Goal: Communication & Community: Answer question/provide support

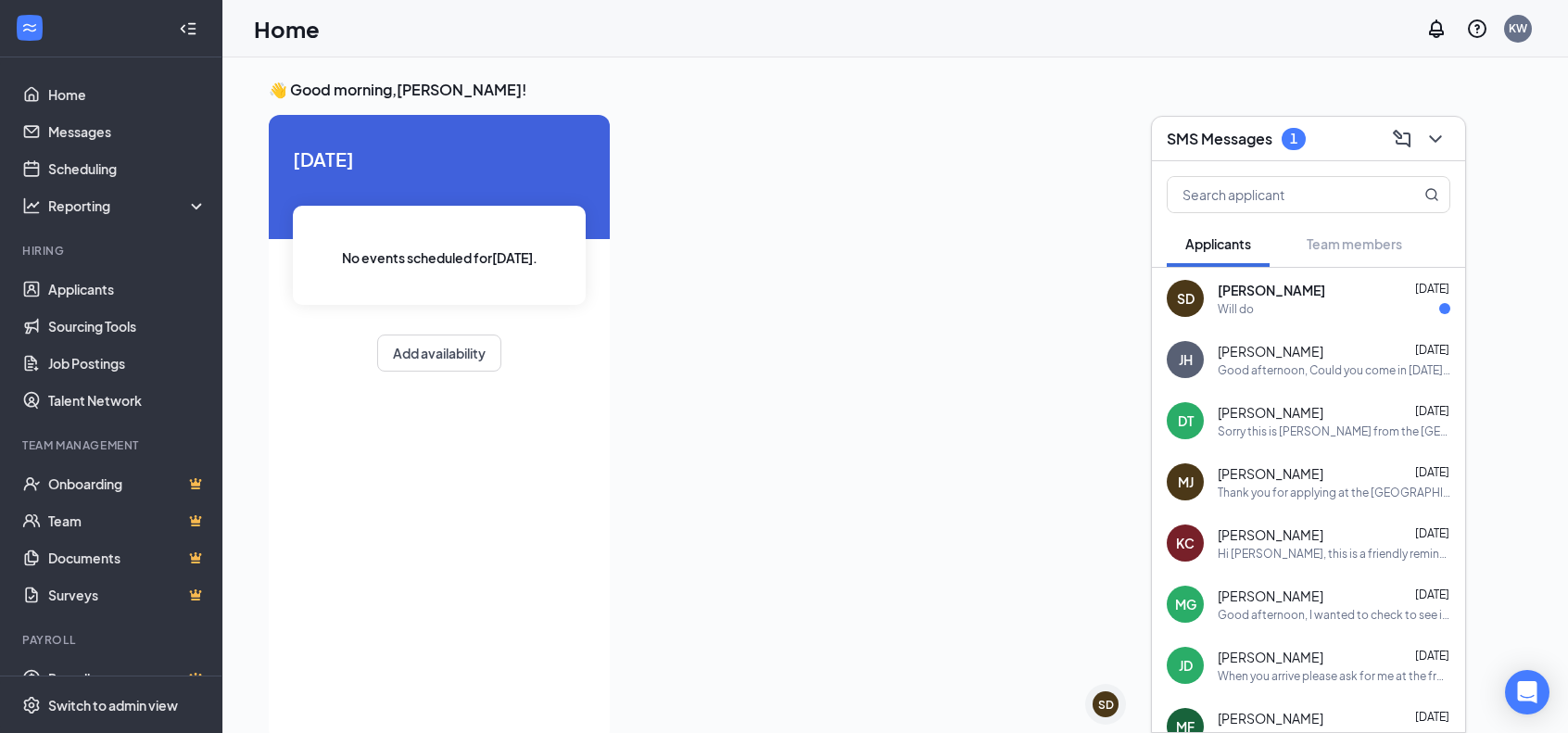
click at [1365, 291] on div "[PERSON_NAME] [DATE]" at bounding box center [1334, 290] width 233 height 19
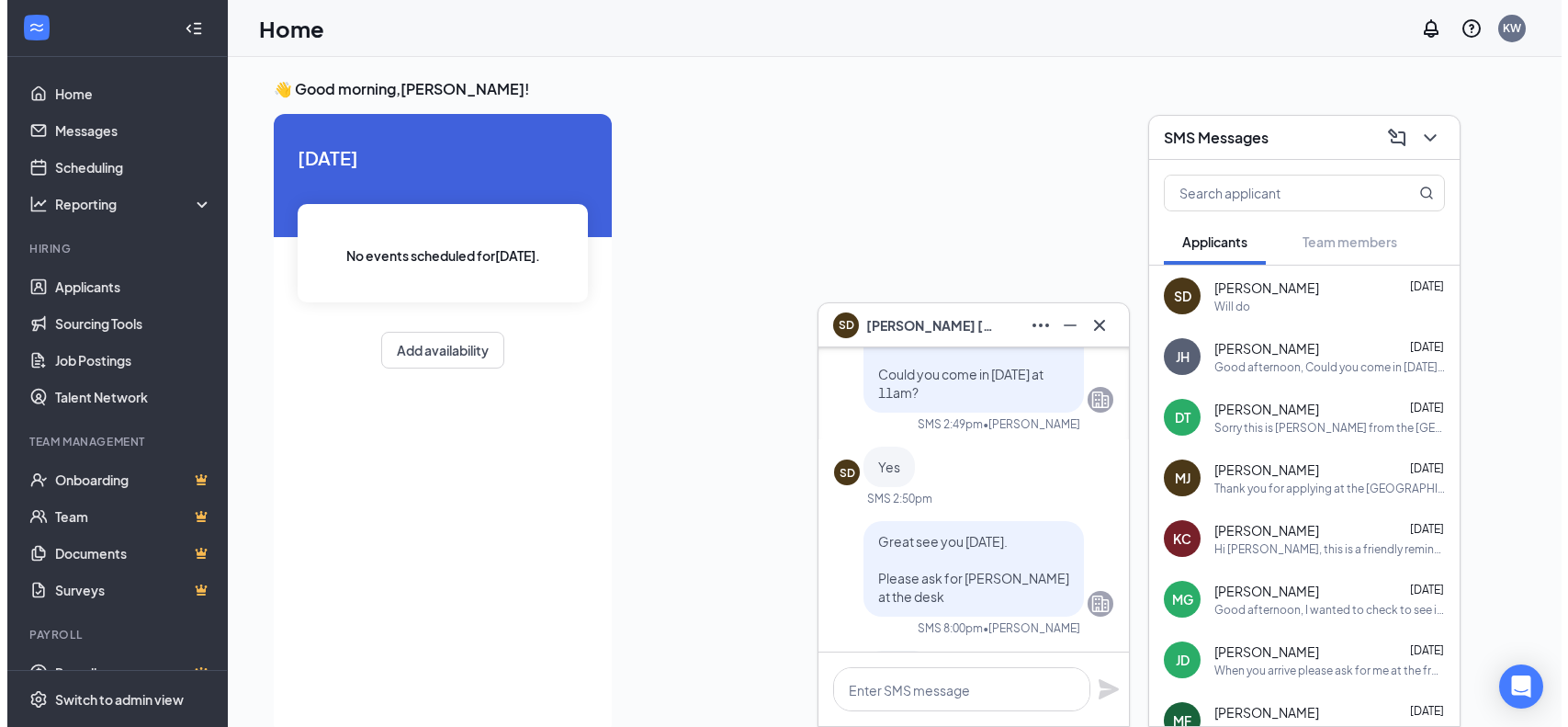
scroll to position [-92, 0]
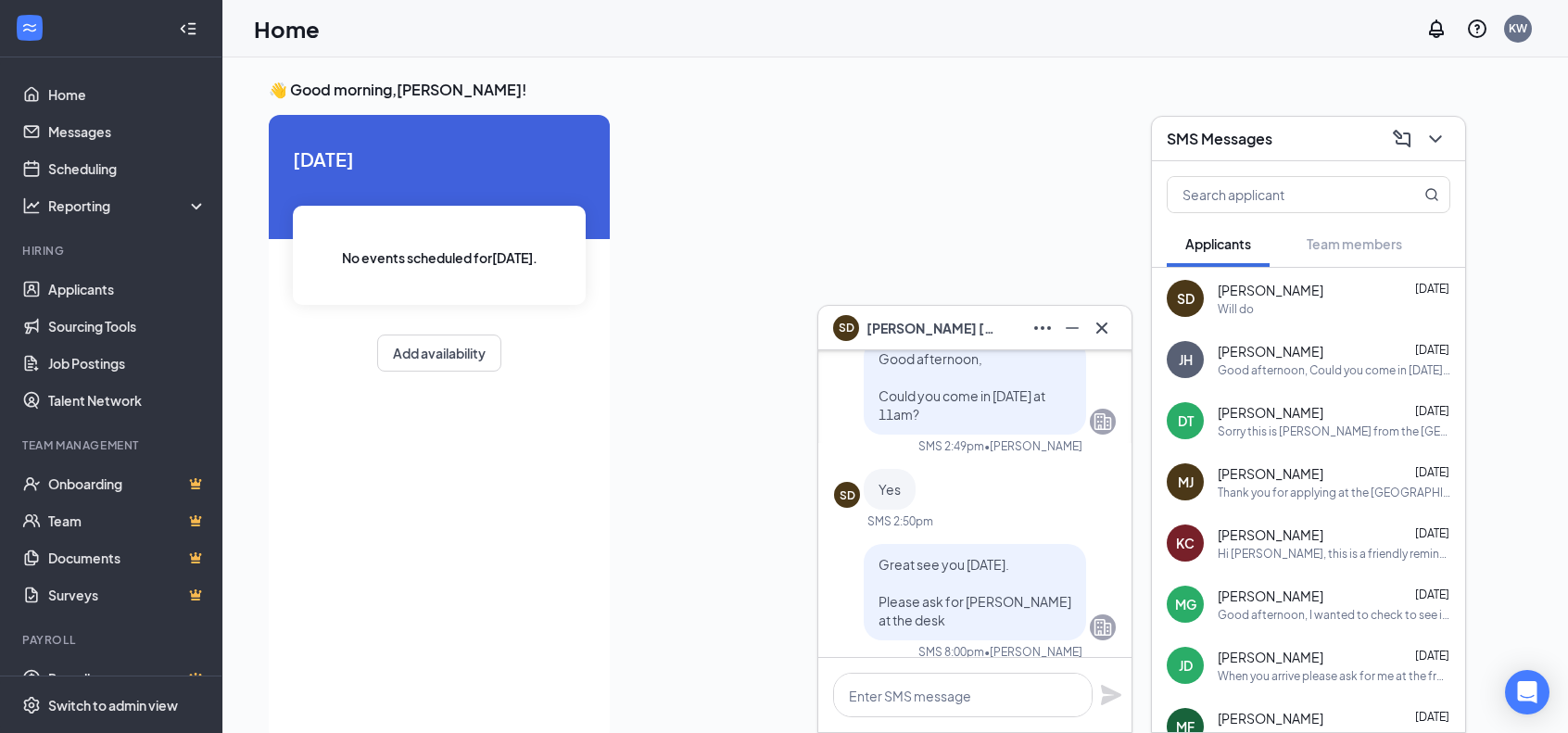
click at [603, 491] on div "[DATE] No events scheduled for [DATE] . Add availability" at bounding box center [439, 427] width 341 height 626
click at [1437, 135] on icon "ChevronDown" at bounding box center [1435, 139] width 23 height 23
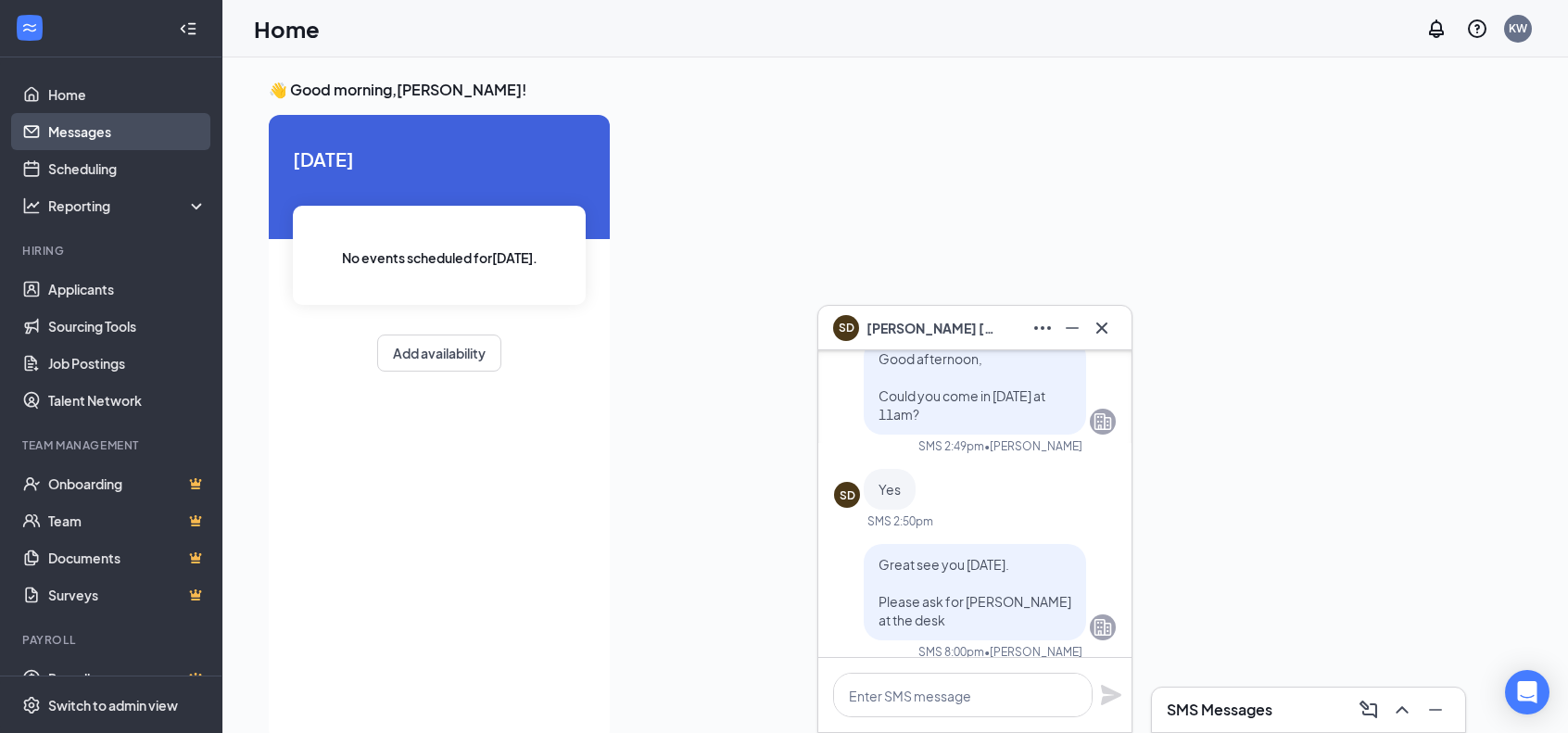
click at [70, 129] on link "Messages" at bounding box center [127, 132] width 158 height 37
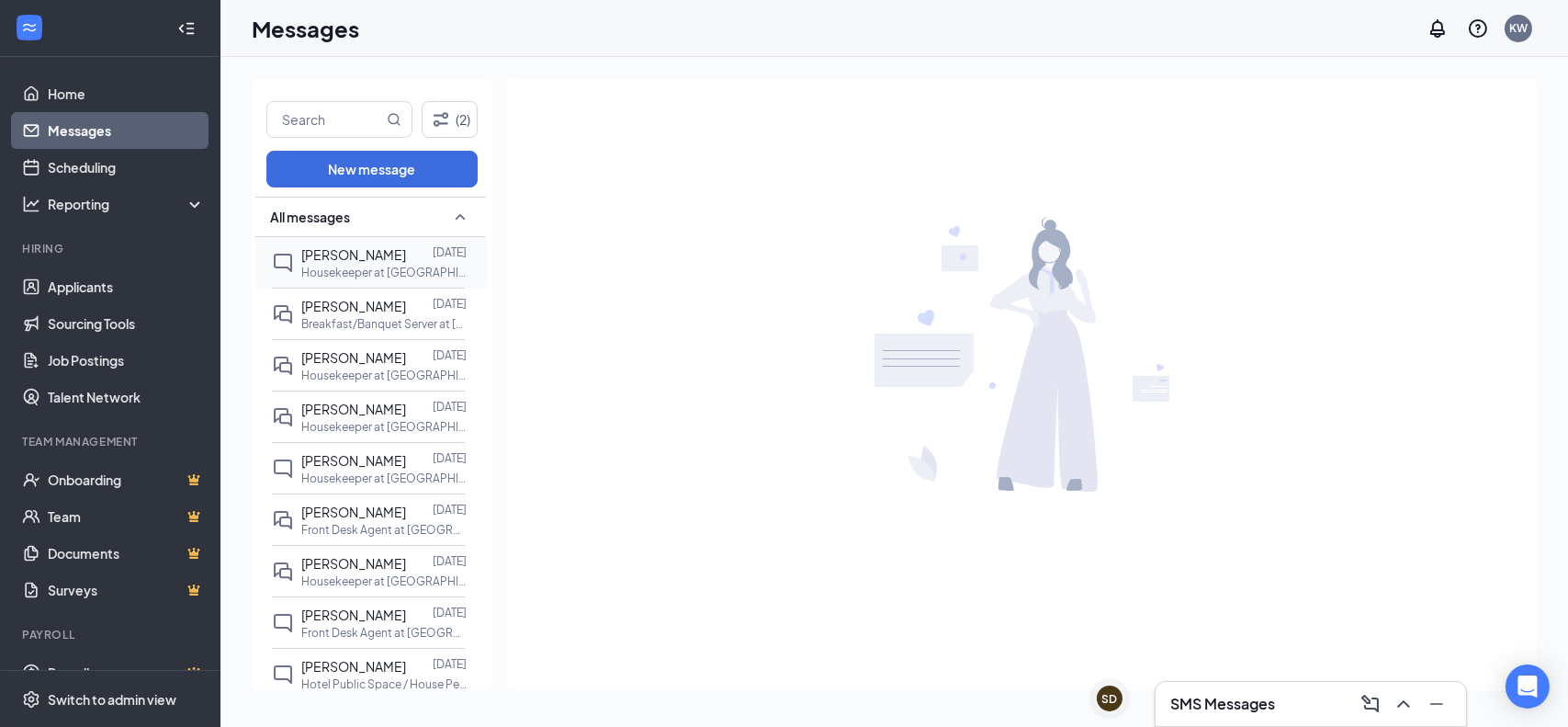
click at [323, 258] on span "[PERSON_NAME]" at bounding box center [354, 254] width 105 height 17
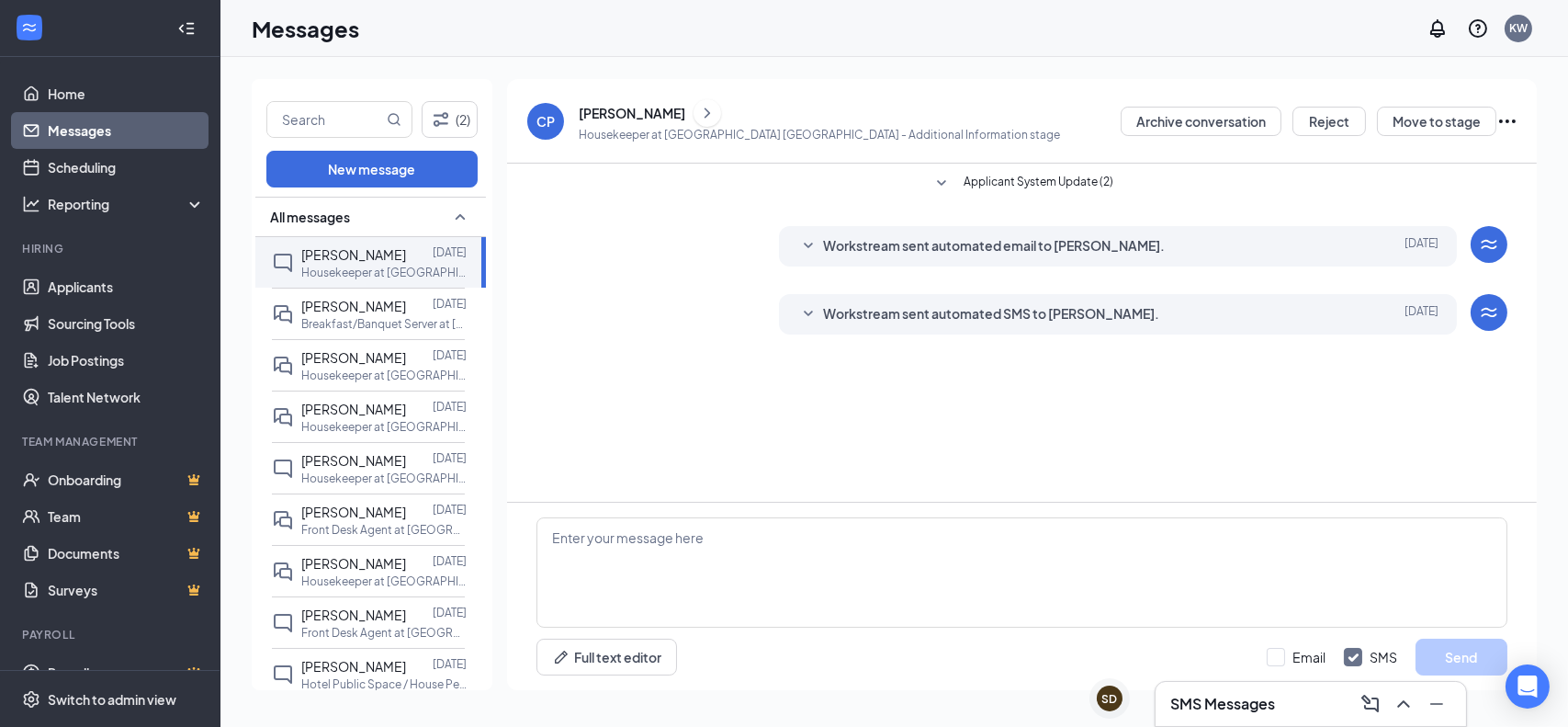
click at [628, 113] on div "[PERSON_NAME]" at bounding box center [631, 113] width 106 height 19
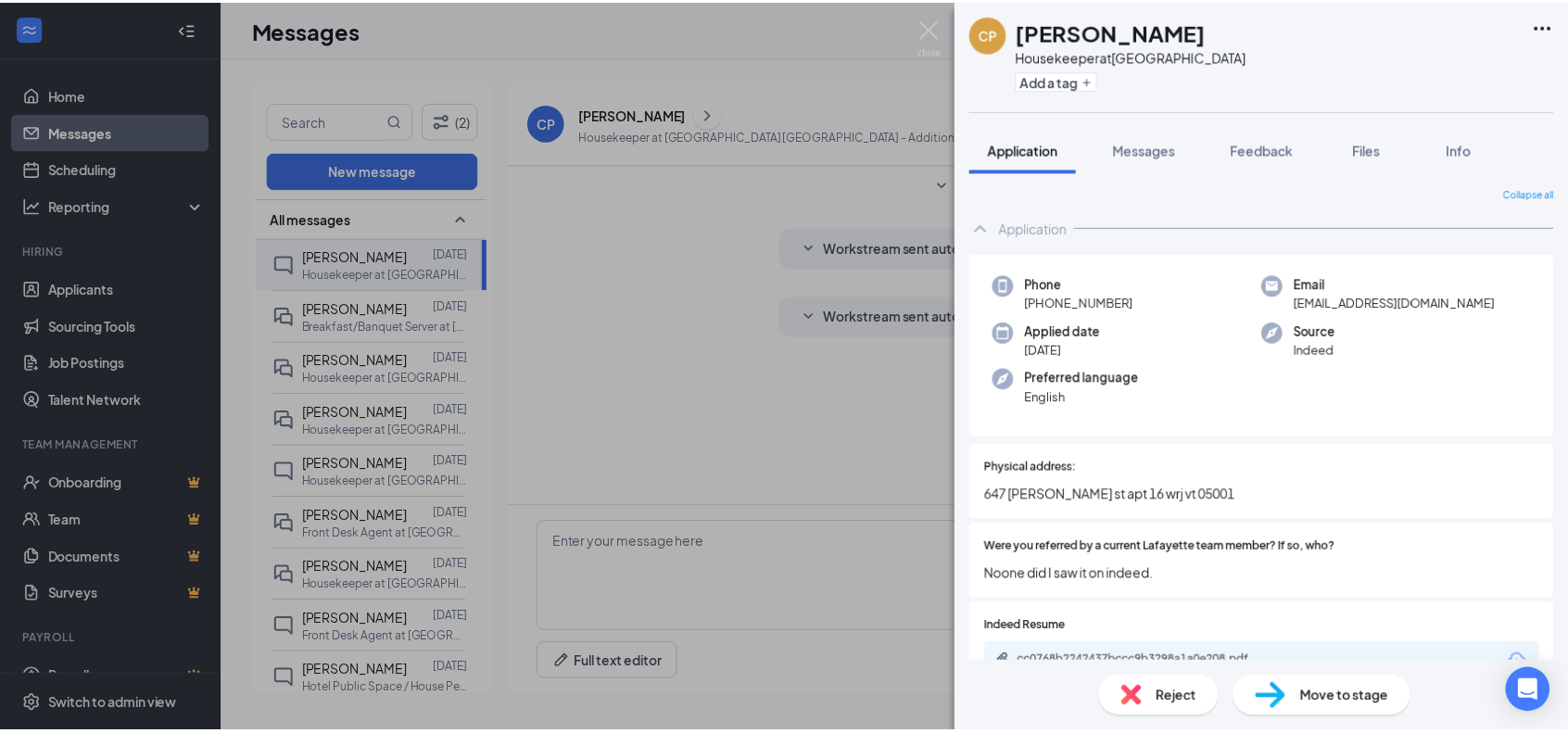
scroll to position [186, 0]
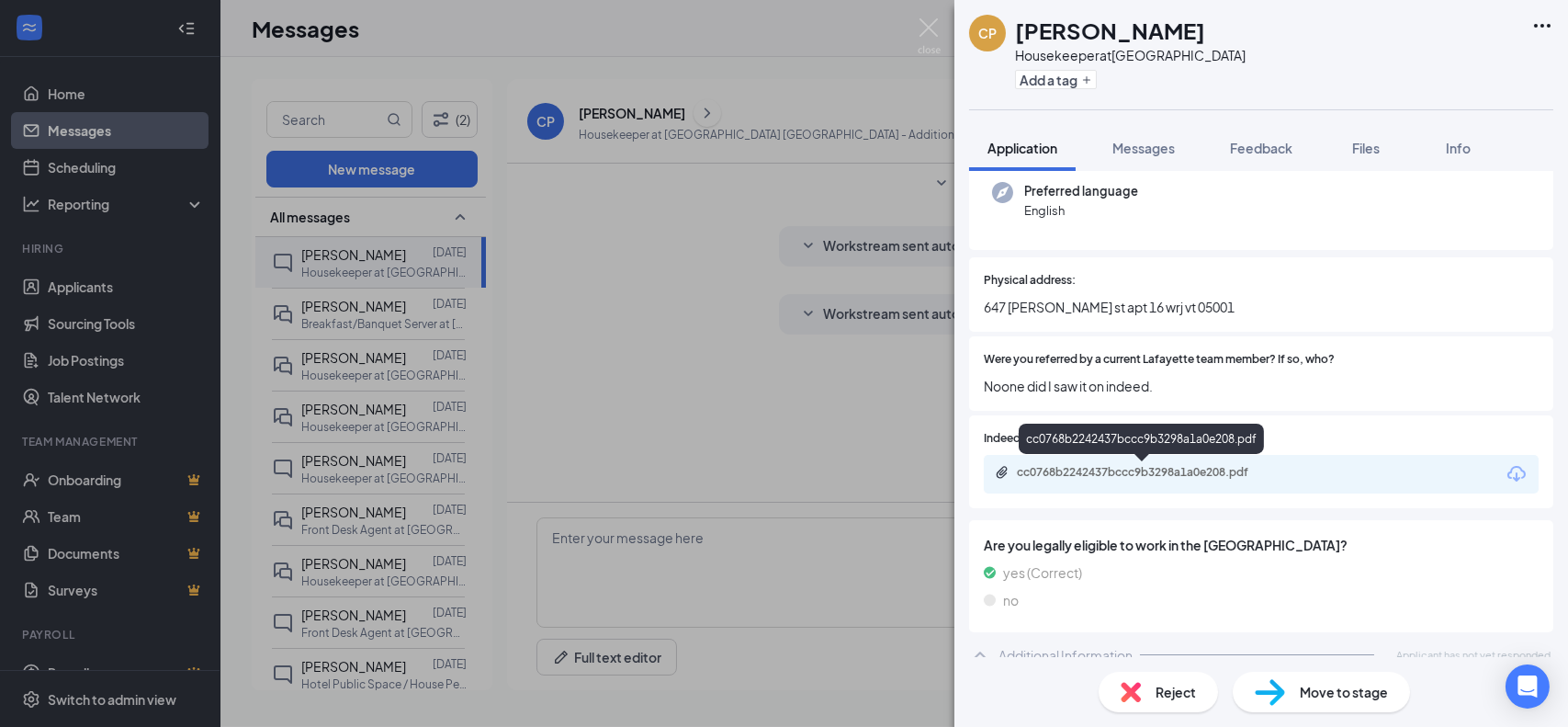
click at [1051, 471] on div "cc0768b2242437bccc9b3298a1a0e208.pdf" at bounding box center [1145, 472] width 257 height 15
click at [748, 323] on div "CP [PERSON_NAME] Housekeeper at [GEOGRAPHIC_DATA] Add a tag Application Message…" at bounding box center [784, 364] width 1568 height 727
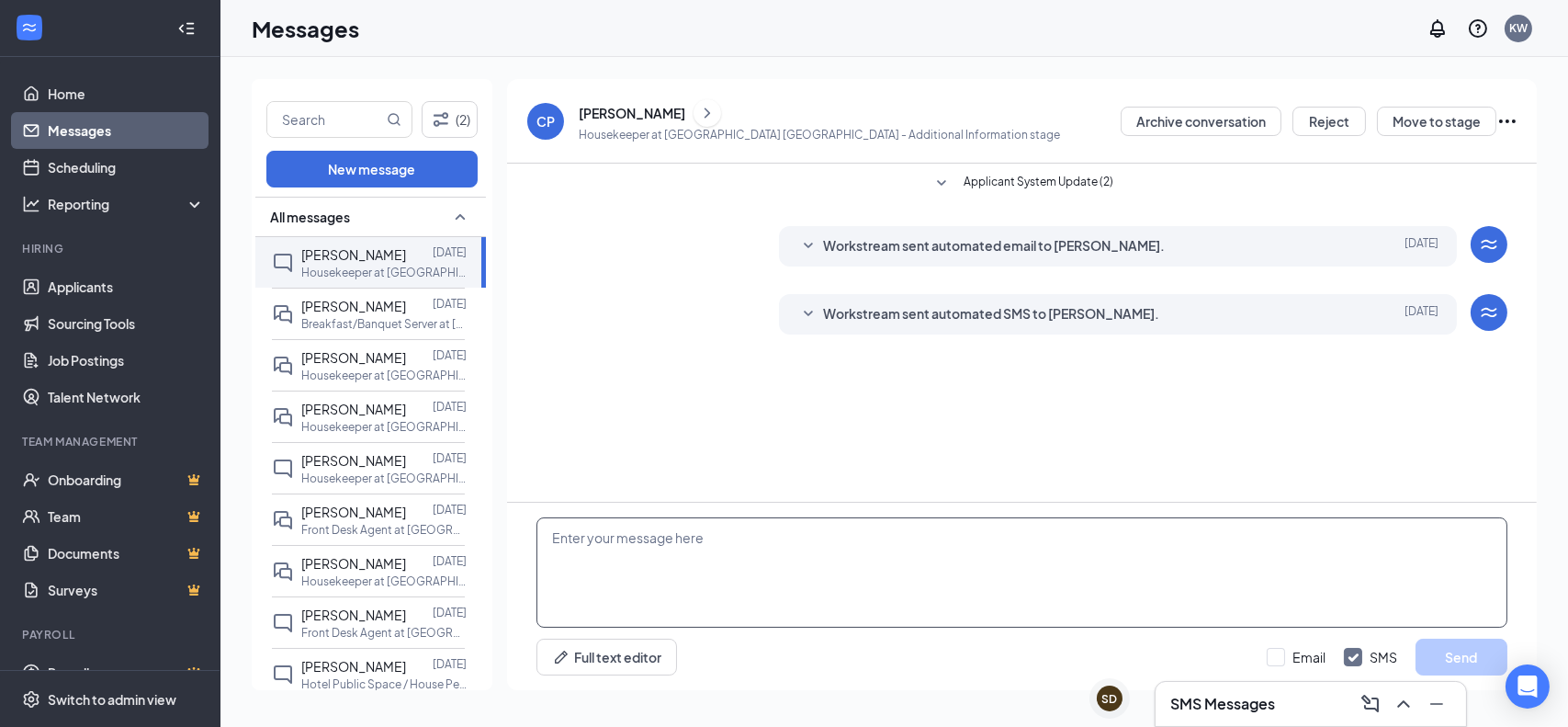
click at [613, 558] on textarea at bounding box center [1022, 572] width 971 height 110
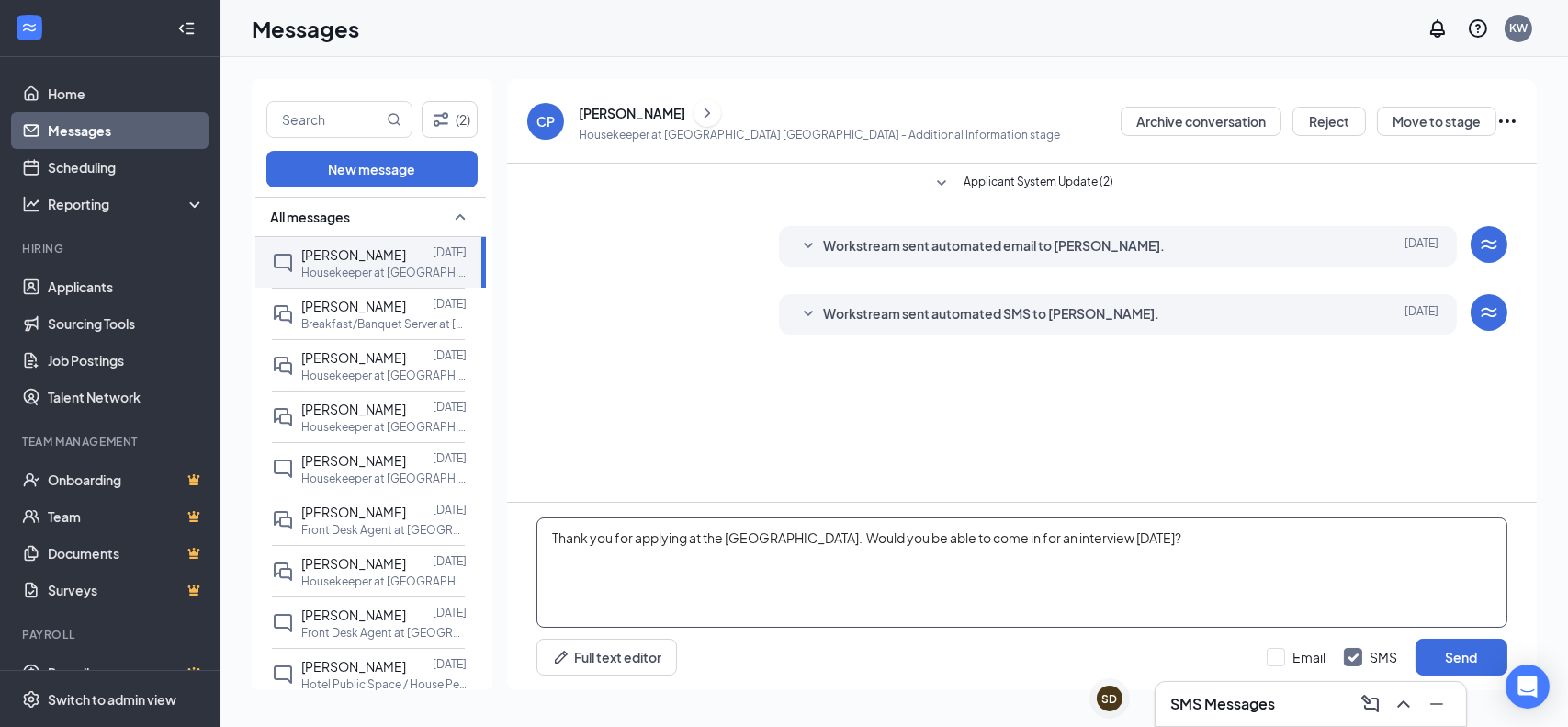
click at [698, 539] on textarea "Thank you for applying at the [GEOGRAPHIC_DATA]. Would you be able to come in f…" at bounding box center [1022, 572] width 971 height 110
type textarea "Thank you for applying at the [GEOGRAPHIC_DATA]. Would you be able to come in f…"
click at [1469, 656] on button "Send" at bounding box center [1462, 658] width 92 height 37
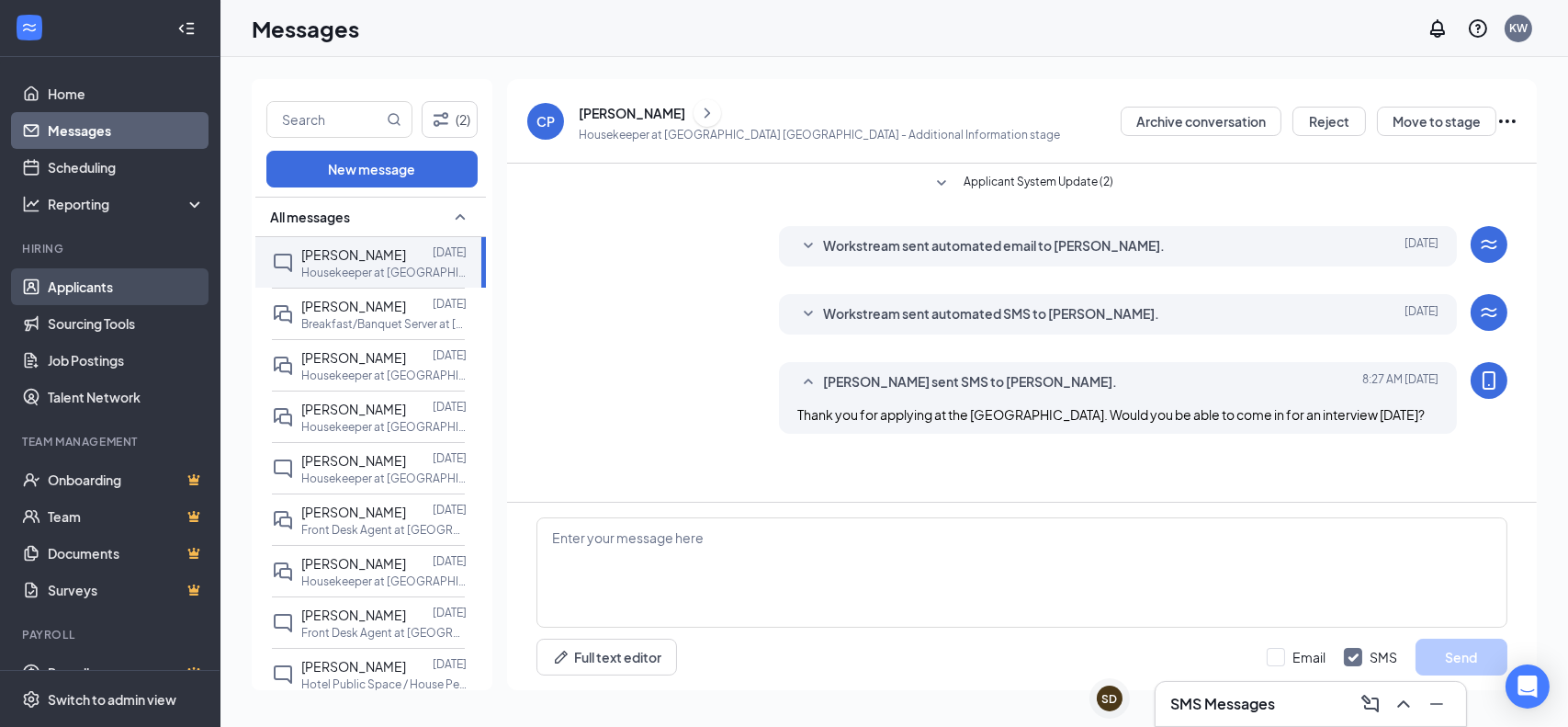
click at [99, 281] on link "Applicants" at bounding box center [126, 287] width 157 height 37
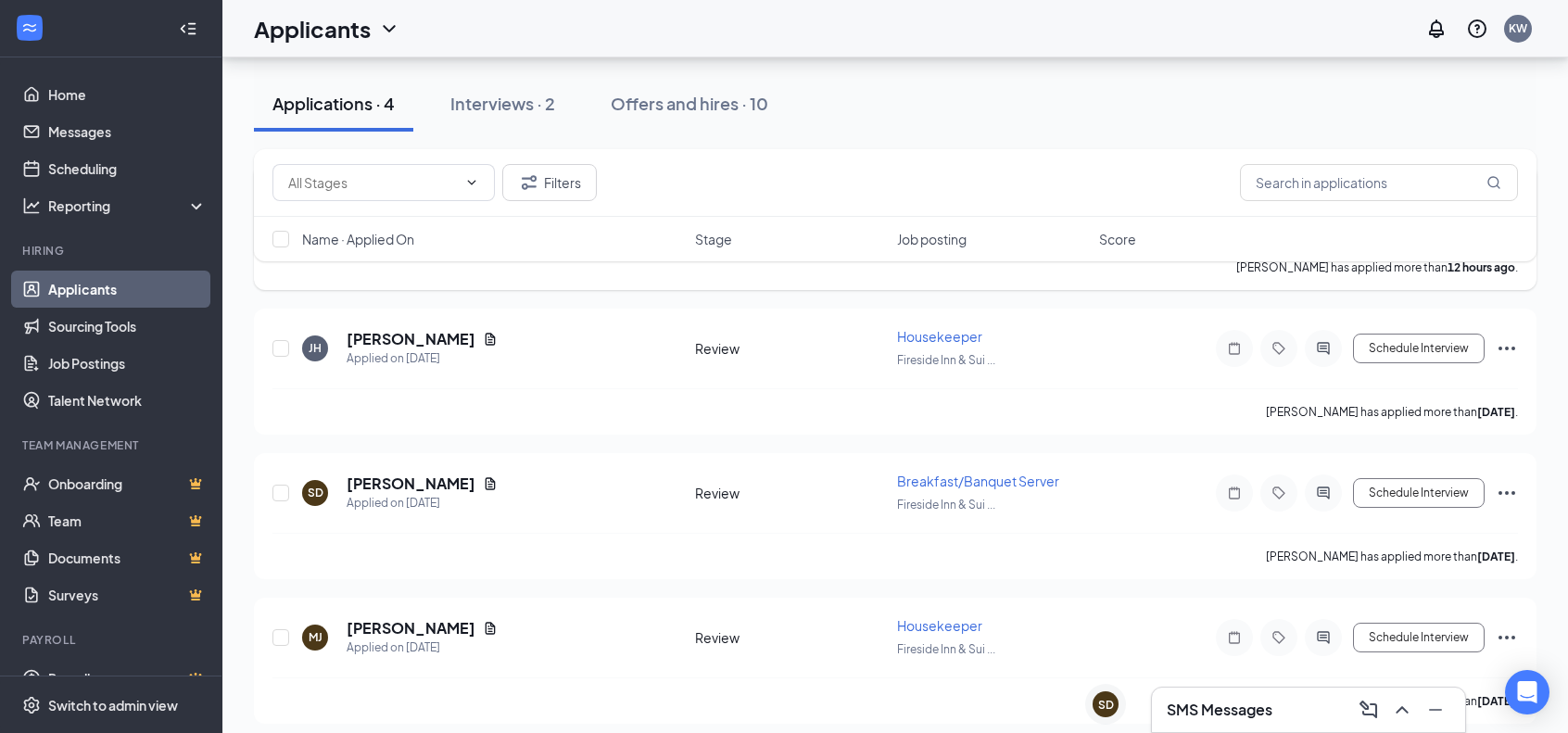
scroll to position [202, 0]
